Goal: Navigation & Orientation: Find specific page/section

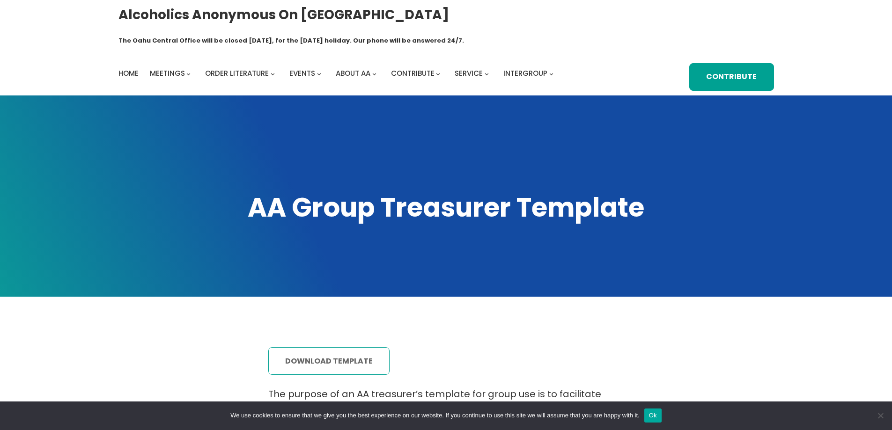
click at [312, 348] on link "download template" at bounding box center [328, 362] width 121 height 28
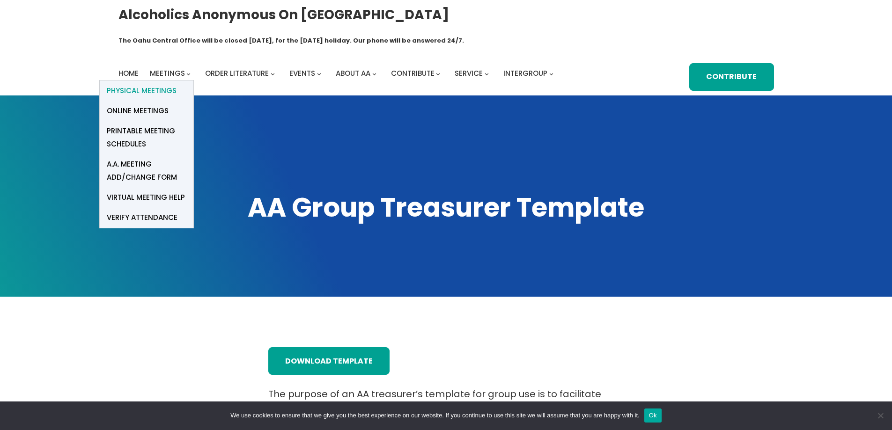
click at [153, 84] on span "Physical Meetings" at bounding box center [142, 90] width 70 height 13
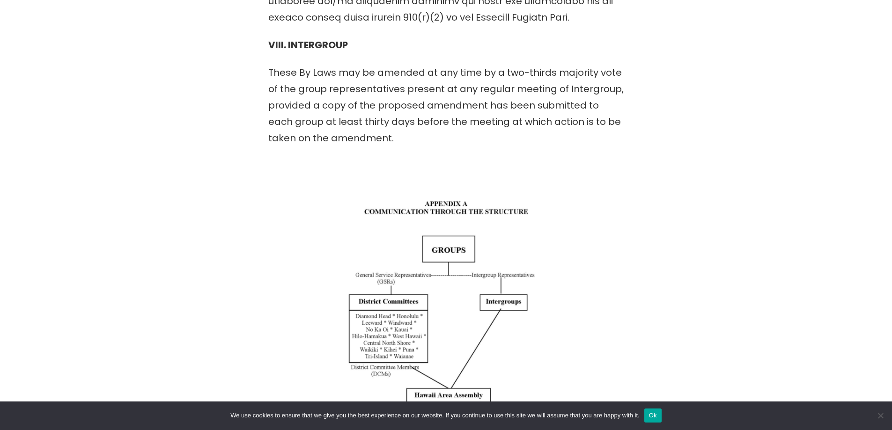
scroll to position [3185, 0]
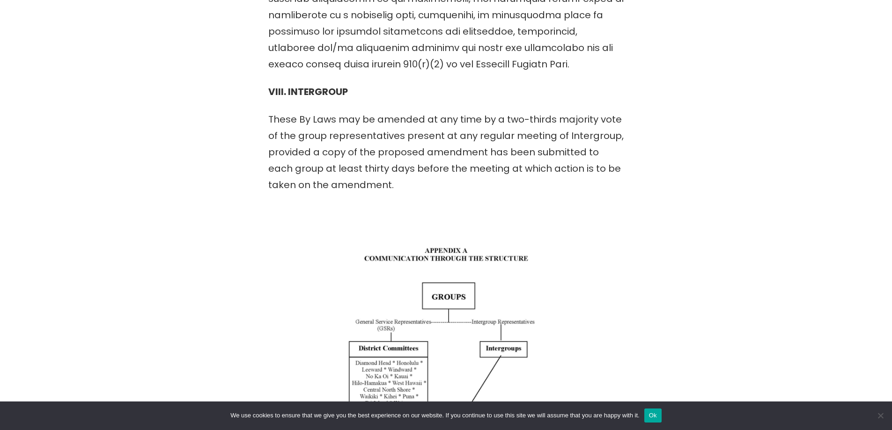
click at [655, 416] on button "Ok" at bounding box center [652, 416] width 17 height 14
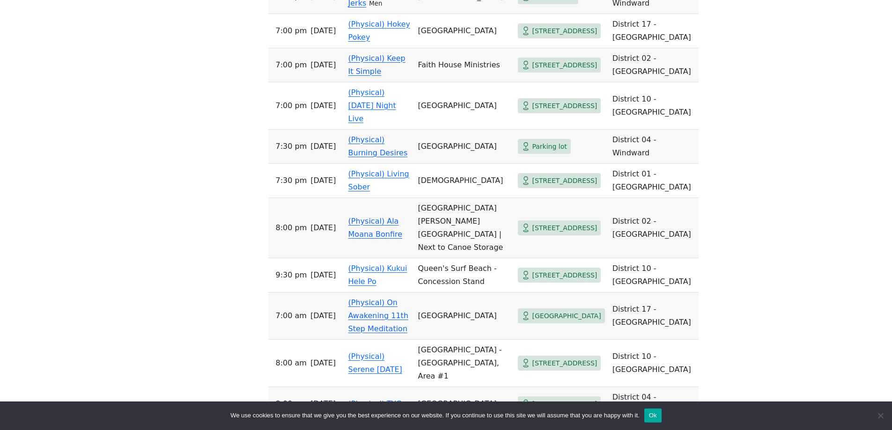
scroll to position [1265, 0]
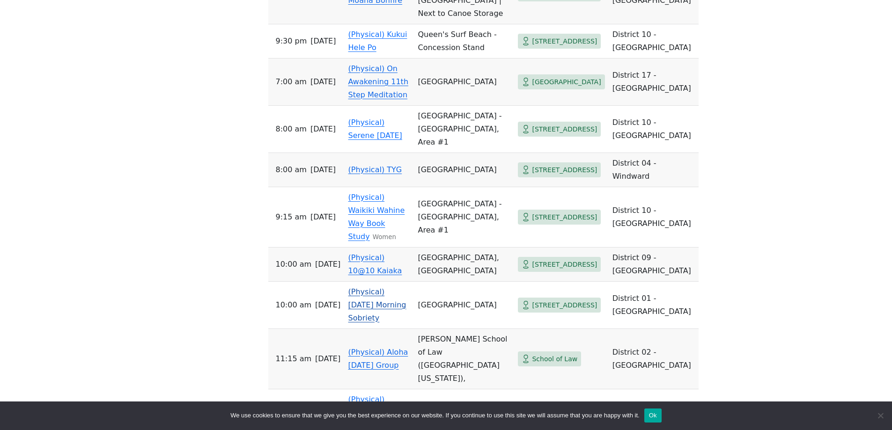
click at [375, 288] on link "(Physical) [DATE] Morning Sobriety" at bounding box center [377, 305] width 58 height 35
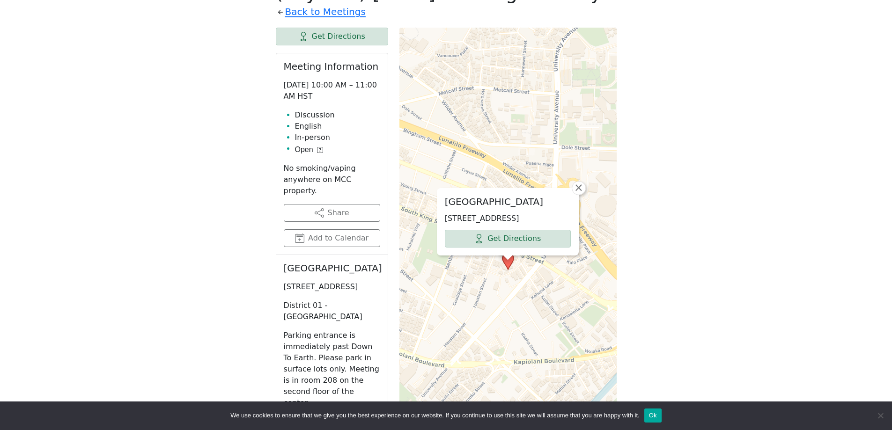
scroll to position [287, 0]
